Goal: Find specific page/section: Find specific page/section

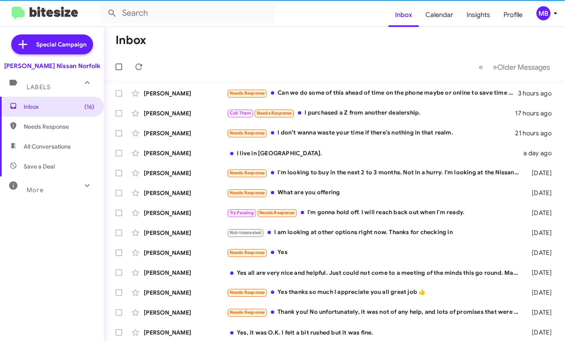
click at [542, 16] on div "MB" at bounding box center [543, 13] width 14 height 14
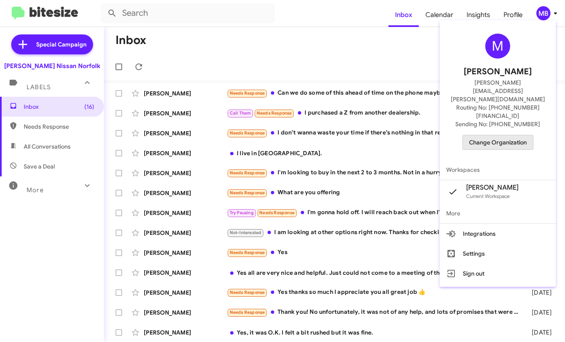
click at [514, 135] on span "Change Organization" at bounding box center [498, 142] width 58 height 14
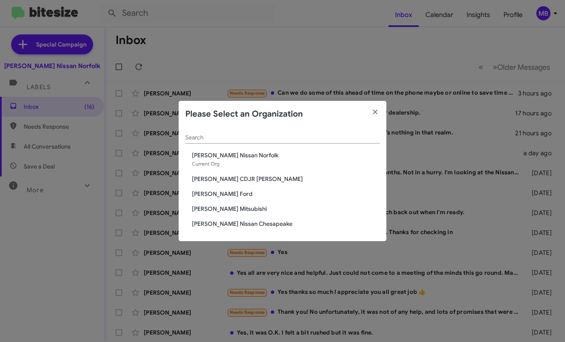
click at [272, 179] on span "[PERSON_NAME] CDJR [PERSON_NAME]" at bounding box center [286, 179] width 188 height 8
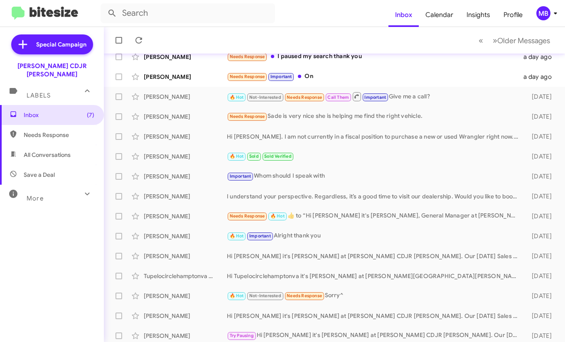
scroll to position [139, 0]
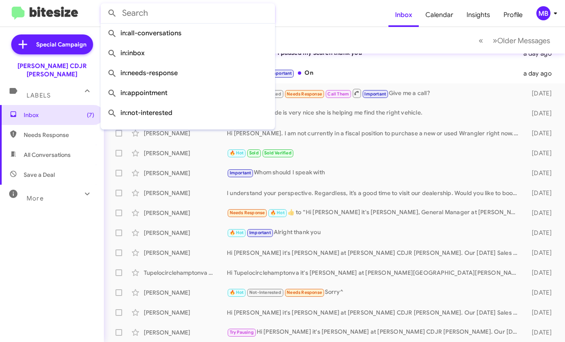
click at [217, 22] on input "text" at bounding box center [187, 13] width 174 height 20
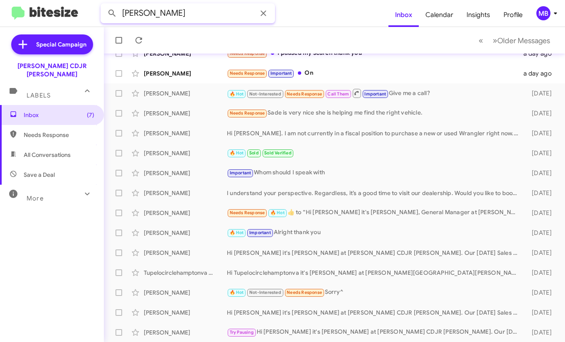
type input "[PERSON_NAME]"
click at [104, 5] on button at bounding box center [112, 13] width 17 height 17
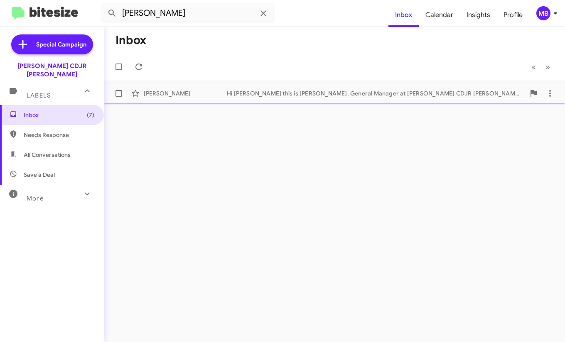
click at [286, 98] on div "[PERSON_NAME] Major Hi [PERSON_NAME] this is [PERSON_NAME], General Manager at …" at bounding box center [334, 93] width 448 height 17
